Goal: Task Accomplishment & Management: Manage account settings

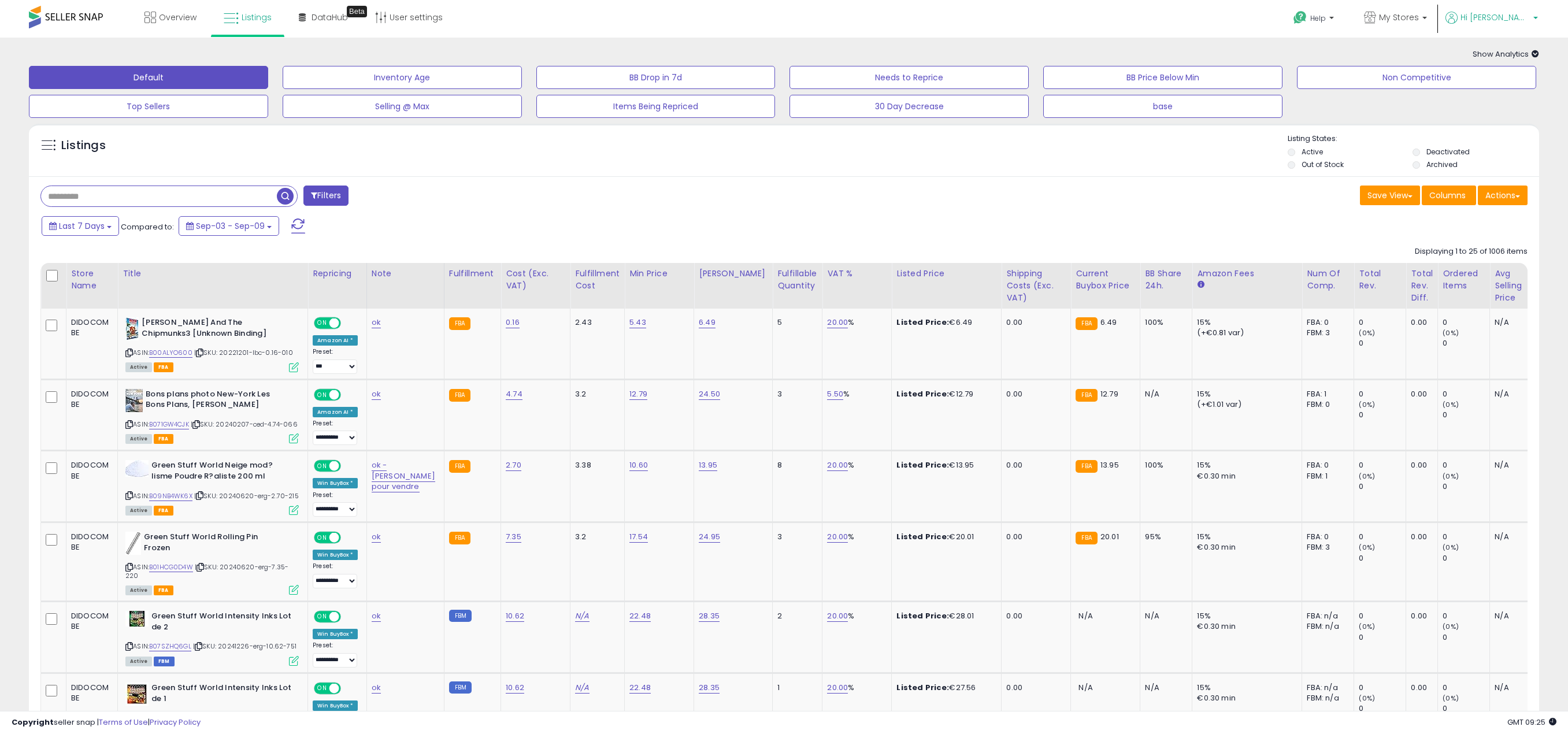
click at [1512, 18] on span "Hi [PERSON_NAME]" at bounding box center [1495, 17] width 69 height 12
click at [1518, 62] on link "Account" at bounding box center [1511, 62] width 31 height 11
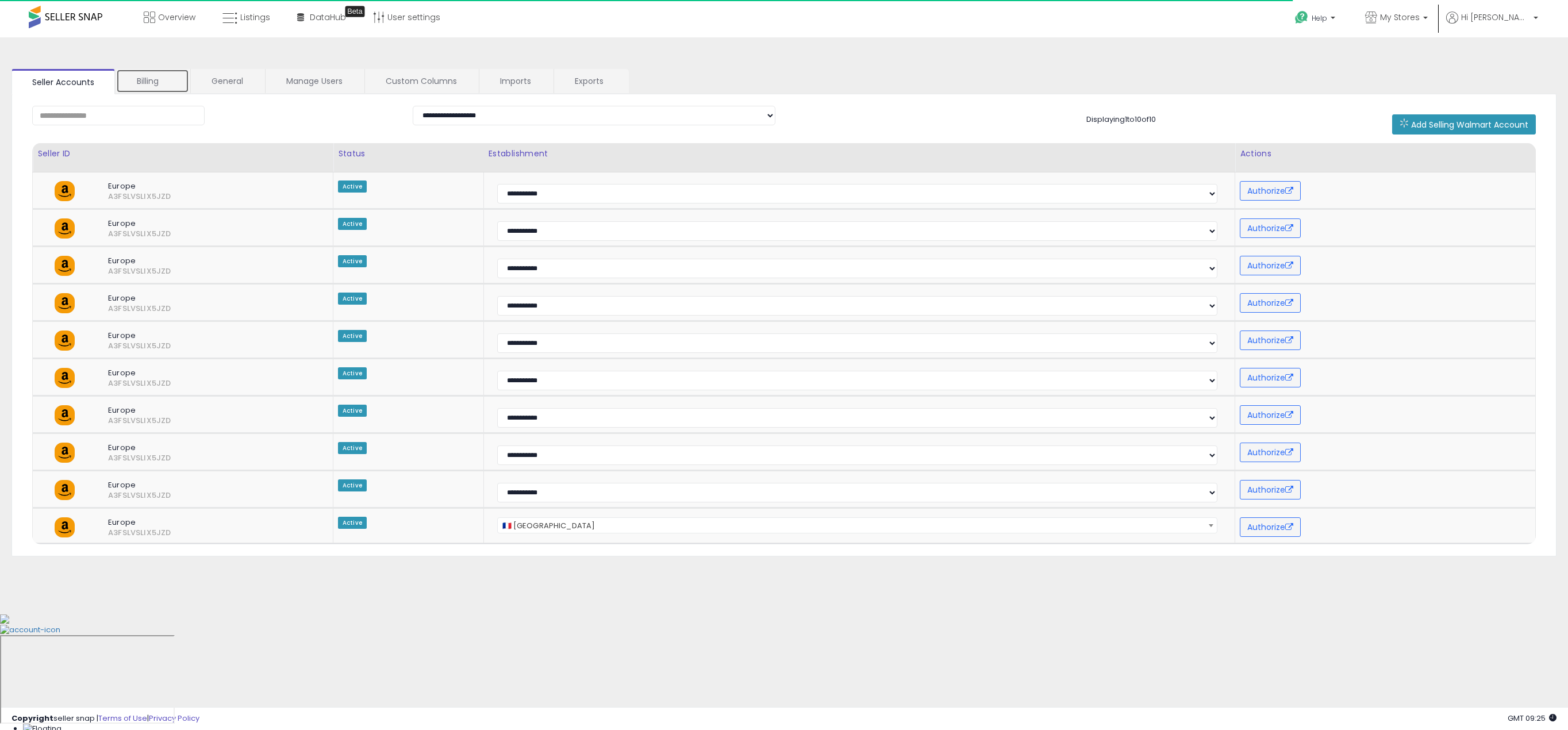
click at [148, 79] on link "Billing" at bounding box center [153, 81] width 73 height 24
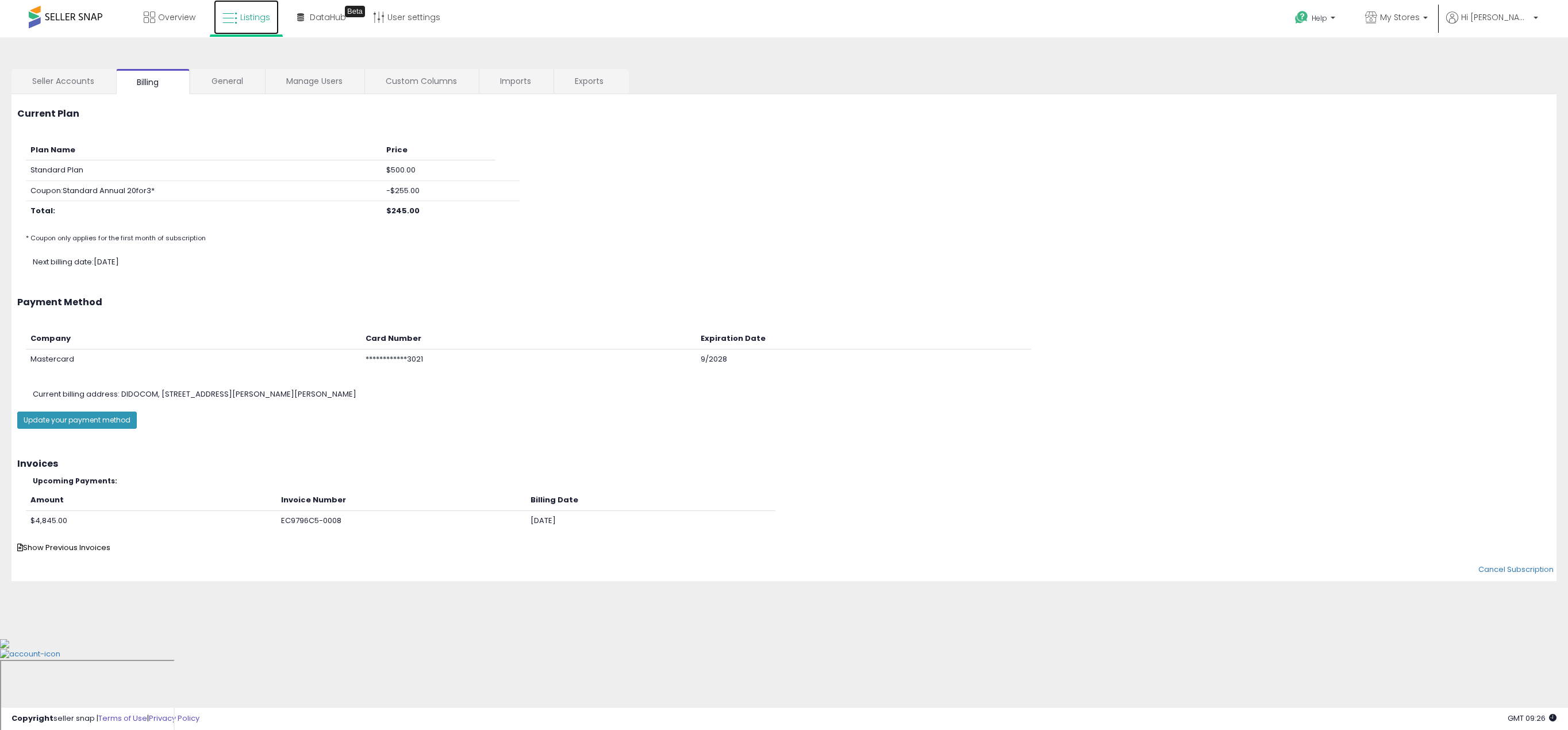
click at [248, 14] on span "Listings" at bounding box center [255, 17] width 30 height 11
